Goal: Task Accomplishment & Management: Manage account settings

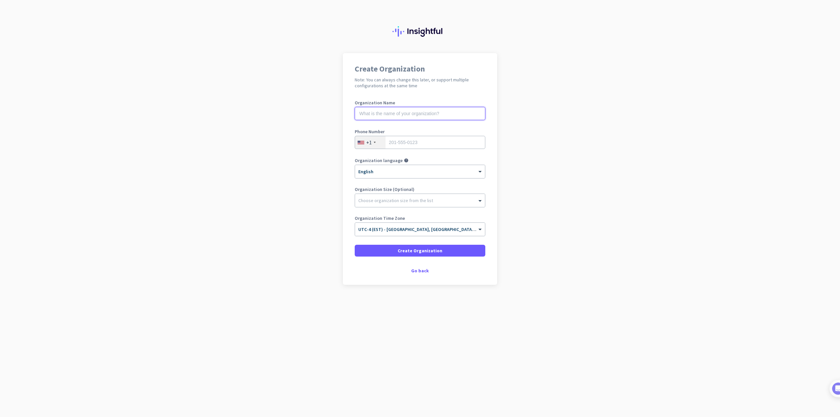
click at [404, 116] on input "text" at bounding box center [420, 113] width 131 height 13
type input "Aurivia Stone Design"
click at [426, 248] on span "Create Organization" at bounding box center [420, 250] width 45 height 7
click at [432, 143] on input "tel" at bounding box center [420, 142] width 131 height 13
type input "6475743642"
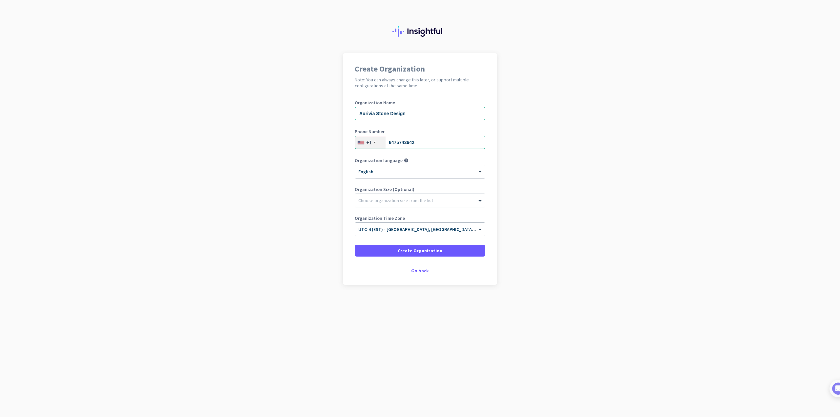
click at [691, 168] on app-onboarding-organization "Create Organization Note: You can always change this later, or support multiple…" at bounding box center [420, 185] width 840 height 264
click at [407, 248] on span "Create Organization" at bounding box center [420, 250] width 45 height 7
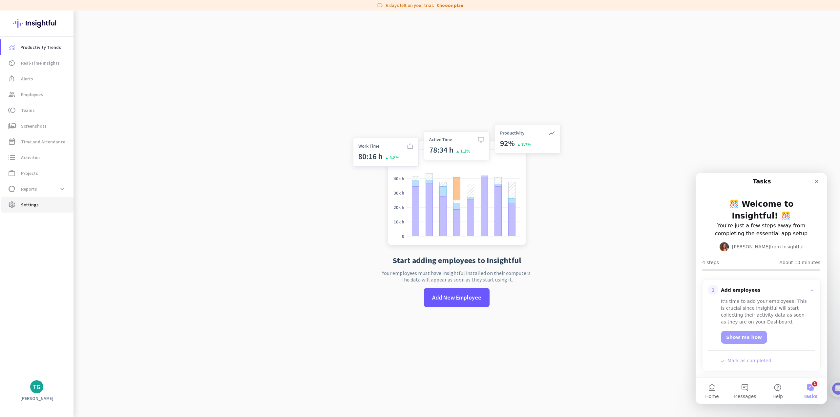
click at [19, 204] on span "settings Settings" at bounding box center [38, 205] width 62 height 8
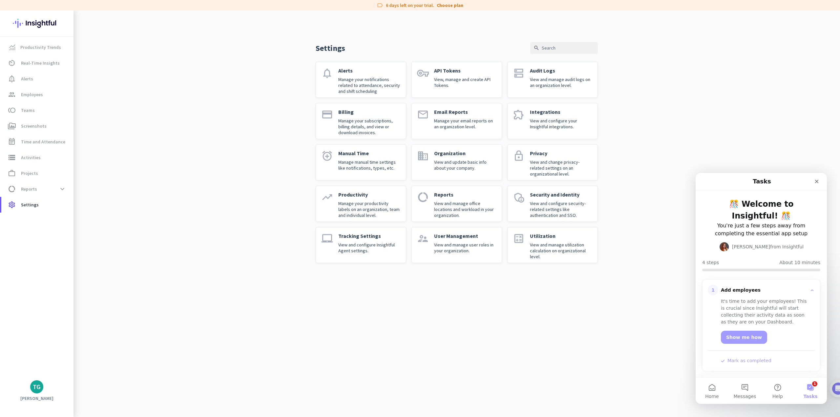
click at [35, 389] on div "TG" at bounding box center [37, 387] width 8 height 7
click at [229, 170] on div at bounding box center [420, 208] width 840 height 417
click at [462, 250] on p "View and manage user roles in your organization." at bounding box center [465, 248] width 62 height 12
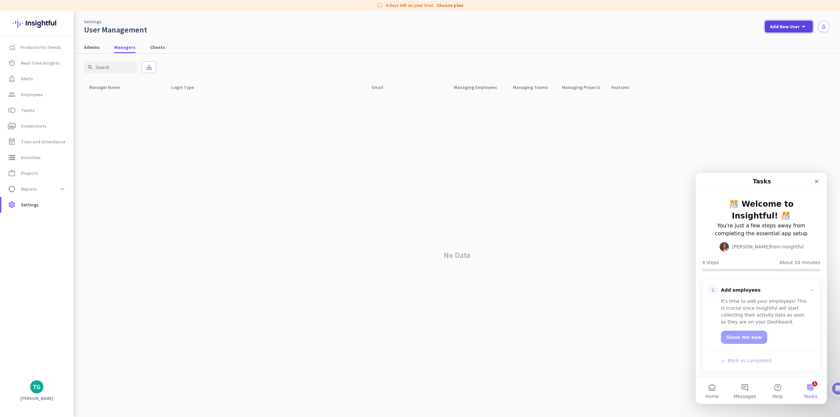
click at [781, 26] on span "Add New User" at bounding box center [785, 26] width 30 height 7
click at [84, 49] on div at bounding box center [420, 208] width 840 height 417
click at [94, 44] on span "Admins" at bounding box center [92, 47] width 16 height 7
click at [150, 198] on cdk-virtual-scroll-viewport "TG [PERSON_NAME] Credentials [EMAIL_ADDRESS][DOMAIN_NAME] All Features more_vert" at bounding box center [457, 256] width 746 height 324
click at [797, 22] on span at bounding box center [789, 27] width 48 height 16
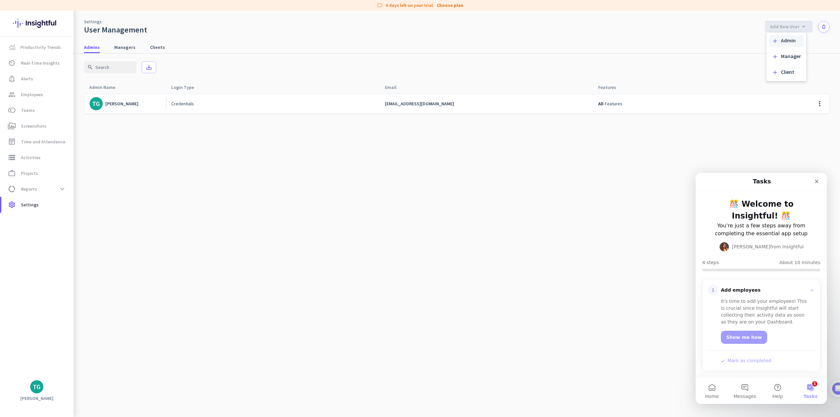
click at [783, 43] on div "Admin" at bounding box center [788, 41] width 15 height 7
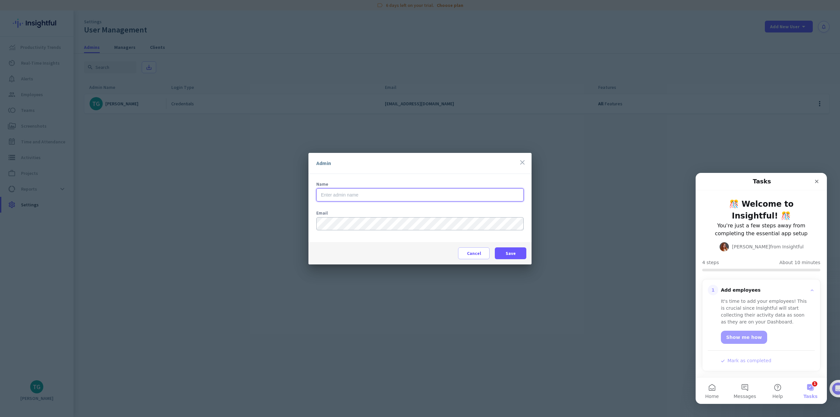
click at [373, 195] on input "text" at bounding box center [419, 194] width 207 height 13
type input "[PERSON_NAME]"
click at [511, 255] on span "Save" at bounding box center [511, 253] width 10 height 7
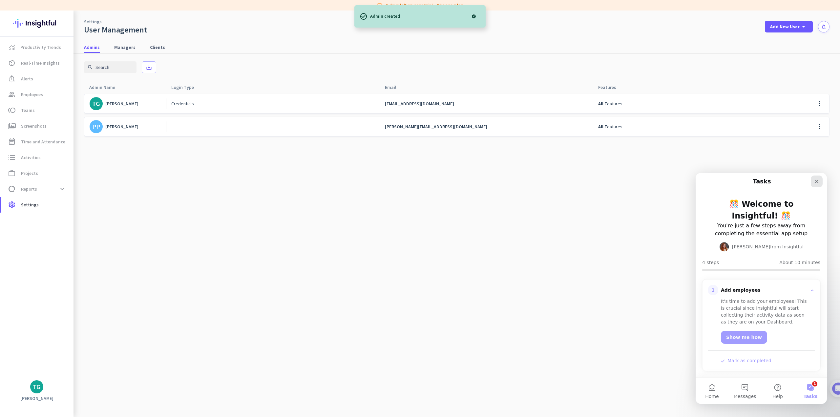
click at [819, 179] on icon "Close" at bounding box center [816, 181] width 5 height 5
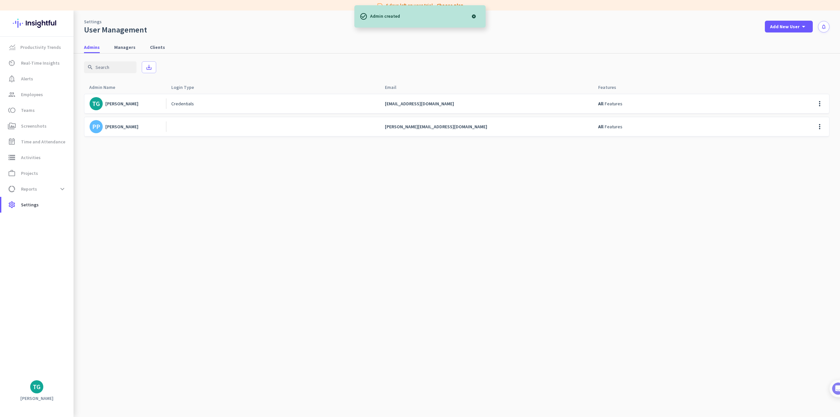
click at [487, 272] on cdk-virtual-scroll-viewport "TG [PERSON_NAME] Credentials [EMAIL_ADDRESS][DOMAIN_NAME] All Features more_ver…" at bounding box center [457, 256] width 746 height 324
click at [687, 309] on cdk-virtual-scroll-viewport "TG [PERSON_NAME] Credentials [EMAIL_ADDRESS][DOMAIN_NAME] All Features more_ver…" at bounding box center [457, 256] width 746 height 324
click at [347, 273] on cdk-virtual-scroll-viewport "TG [PERSON_NAME] Credentials [EMAIL_ADDRESS][DOMAIN_NAME] All Features more_ver…" at bounding box center [457, 256] width 746 height 324
click at [305, 260] on cdk-virtual-scroll-viewport "TG [PERSON_NAME] Credentials [EMAIL_ADDRESS][DOMAIN_NAME] All Features more_ver…" at bounding box center [457, 256] width 746 height 324
click at [457, 4] on link "Choose plan" at bounding box center [450, 5] width 27 height 7
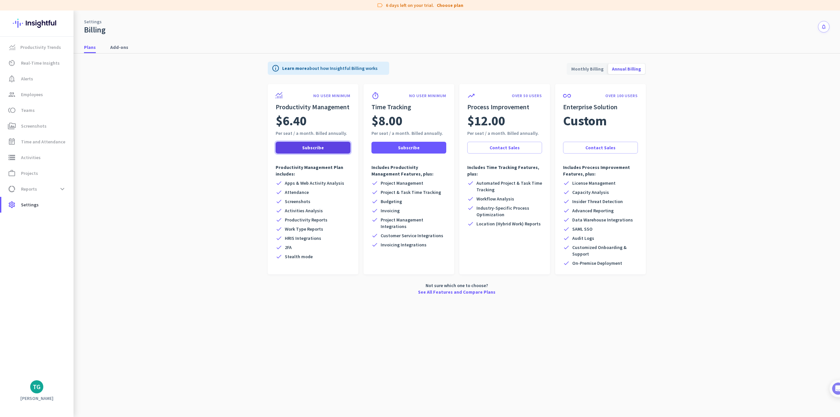
click at [317, 146] on span "Subscribe" at bounding box center [313, 147] width 22 height 7
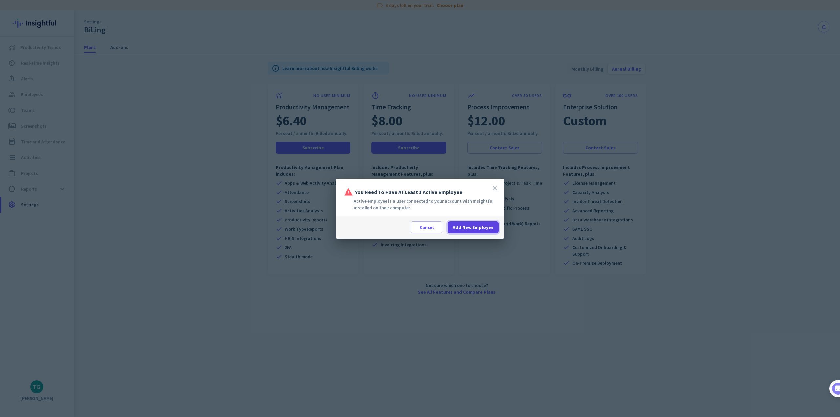
click at [465, 228] on span "Add New Employee" at bounding box center [473, 227] width 41 height 7
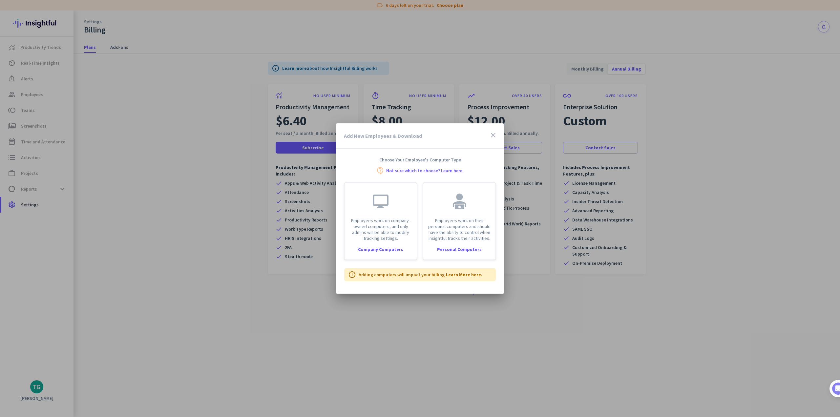
click at [494, 133] on icon "close" at bounding box center [493, 135] width 8 height 8
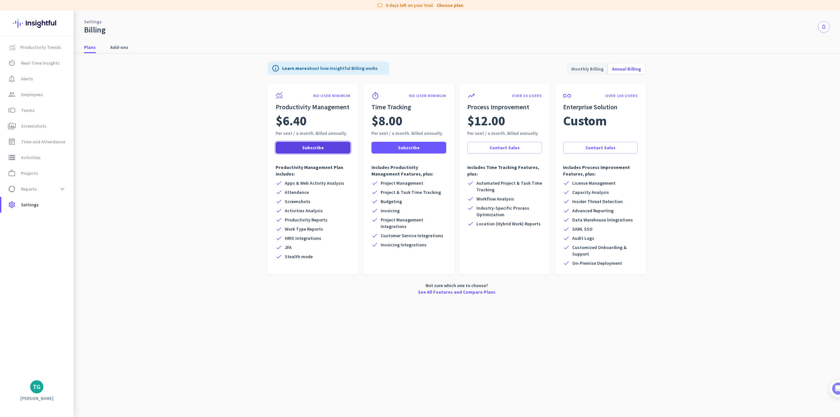
click at [299, 146] on span at bounding box center [313, 148] width 75 height 16
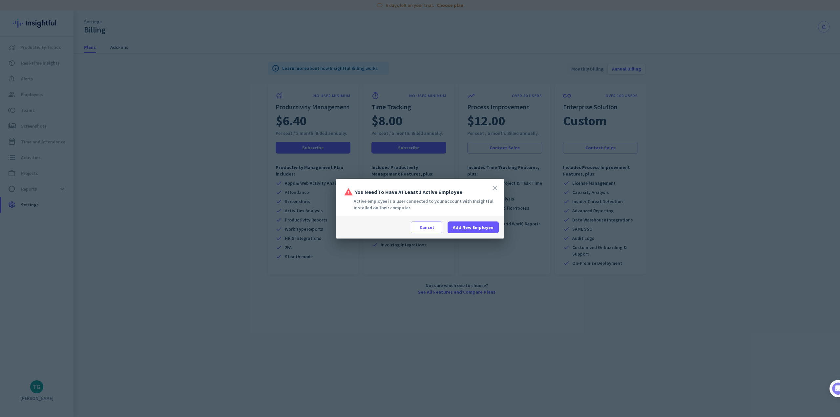
click at [496, 187] on icon "close" at bounding box center [495, 188] width 8 height 8
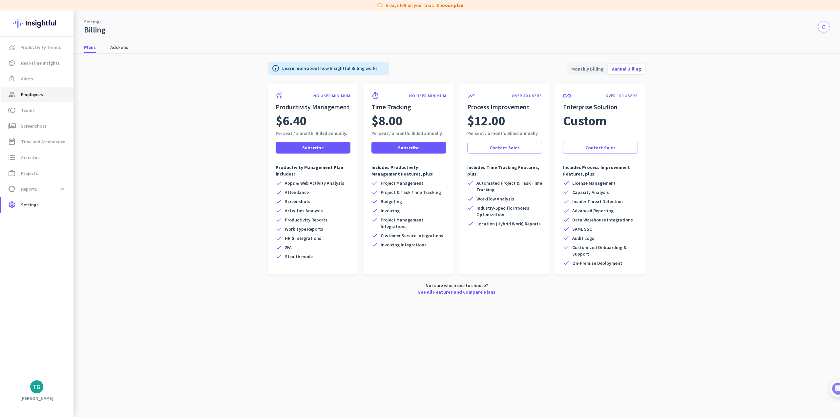
click at [33, 94] on span "Employees" at bounding box center [32, 95] width 22 height 8
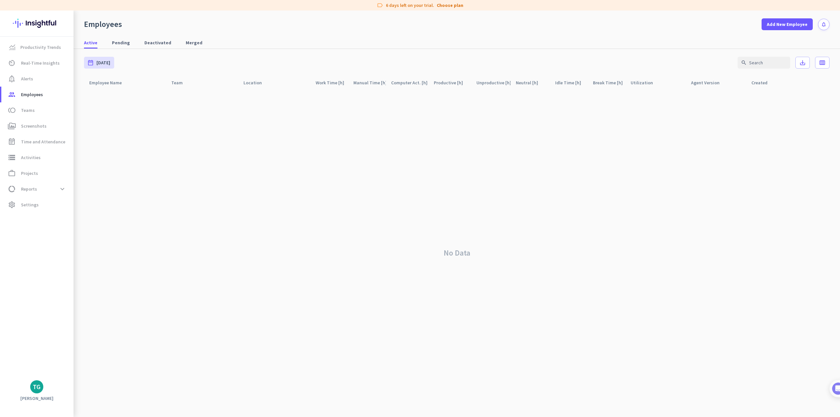
click at [316, 202] on div "No Data" at bounding box center [457, 253] width 746 height 328
click at [789, 21] on span at bounding box center [787, 24] width 51 height 16
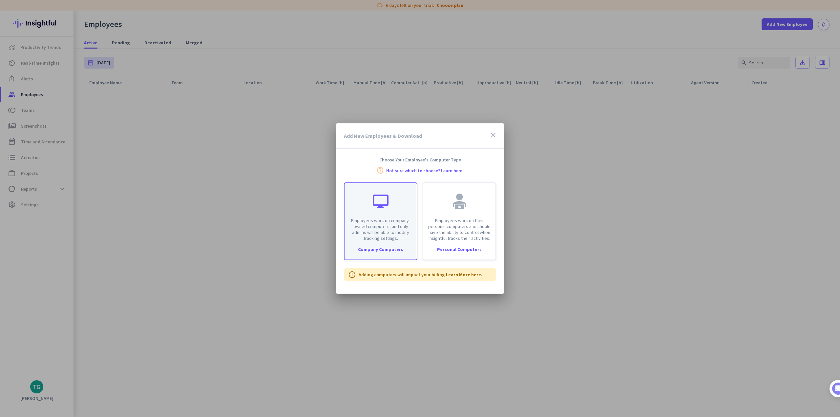
click at [404, 239] on p "Employees work on company-owned computers, and only admins will be able to modi…" at bounding box center [380, 230] width 64 height 24
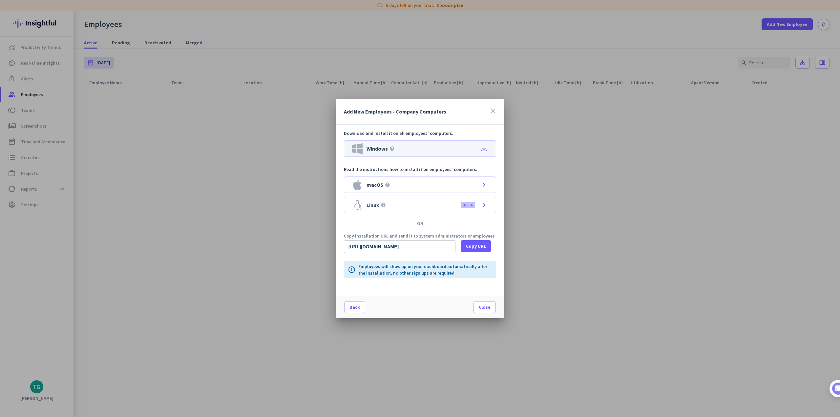
click at [485, 149] on icon "file_download" at bounding box center [484, 149] width 8 height 8
click at [482, 311] on span at bounding box center [485, 307] width 22 height 16
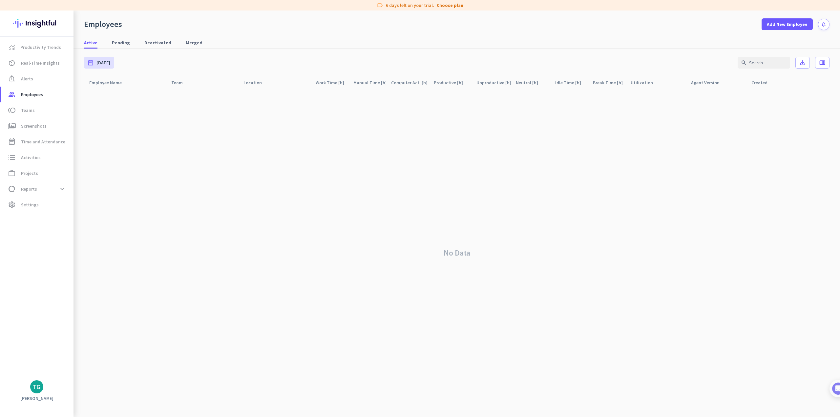
click at [722, 227] on div "No Data" at bounding box center [457, 253] width 746 height 328
click at [189, 384] on div "No Data" at bounding box center [457, 253] width 746 height 328
click at [254, 267] on div "No Data" at bounding box center [457, 253] width 746 height 328
